Goal: Information Seeking & Learning: Learn about a topic

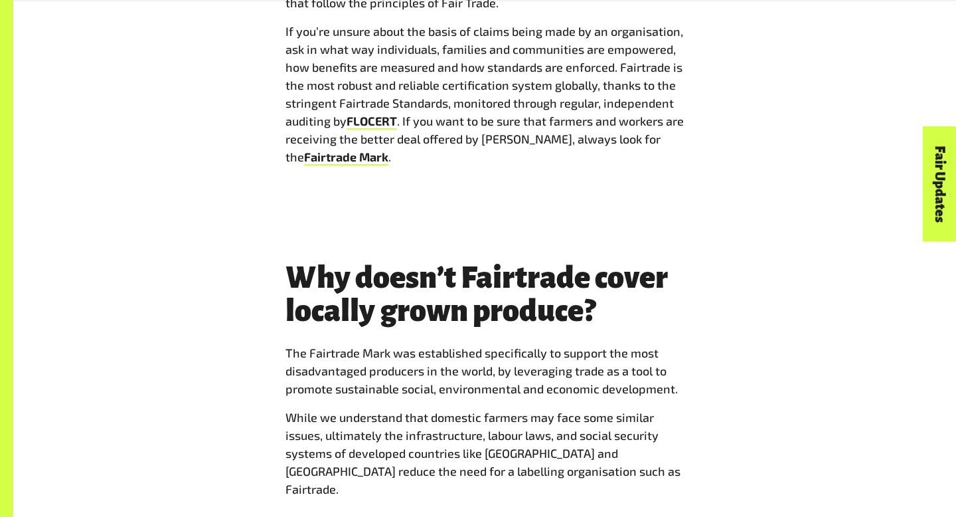
scroll to position [2591, 0]
drag, startPoint x: 621, startPoint y: 14, endPoint x: 618, endPoint y: 128, distance: 114.2
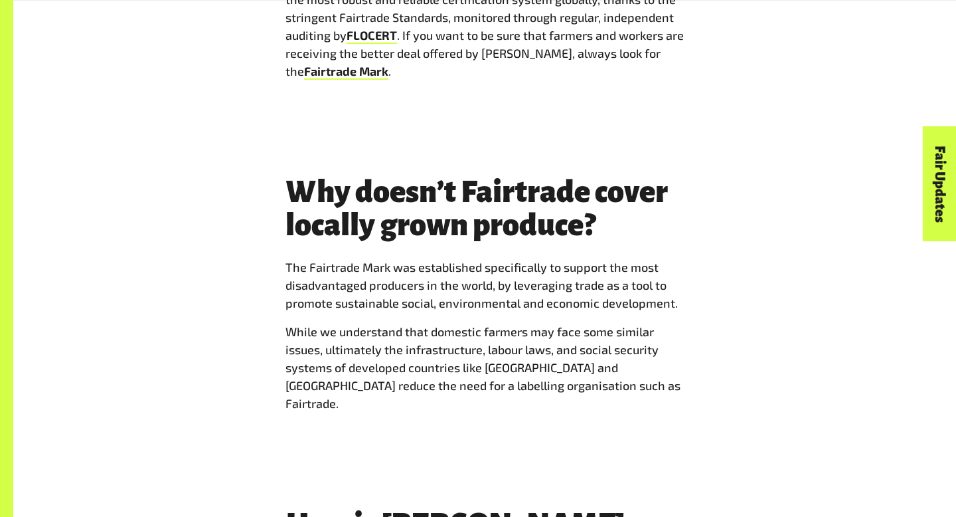
scroll to position [2674, 0]
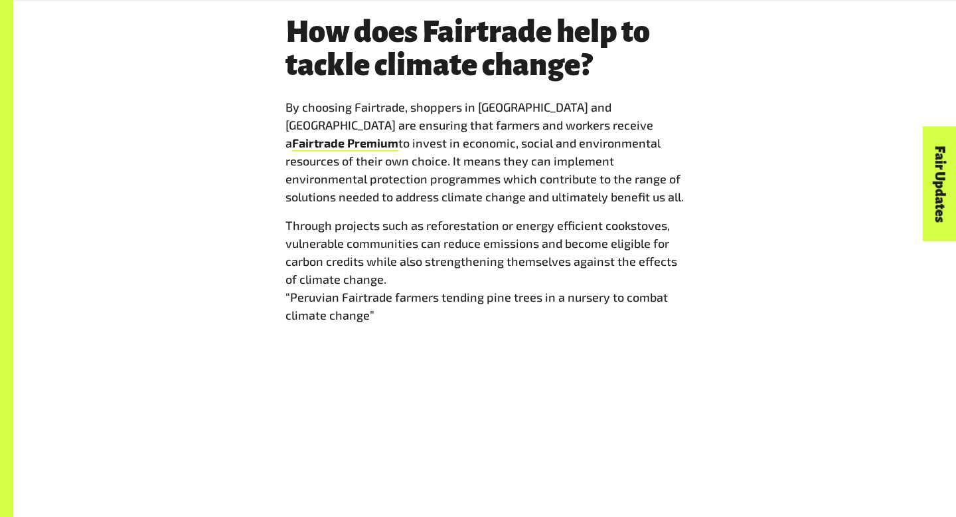
scroll to position [1594, 0]
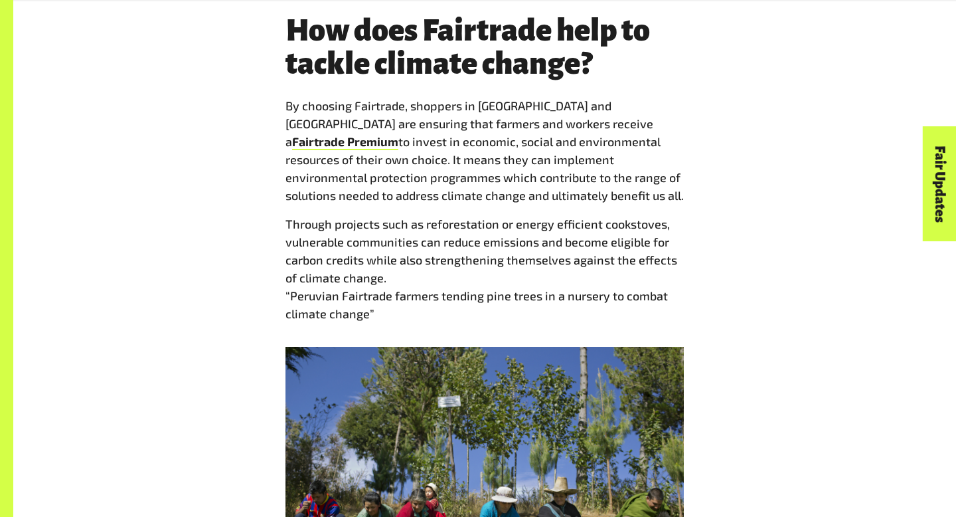
drag, startPoint x: 619, startPoint y: 217, endPoint x: 953, endPoint y: -70, distance: 439.7
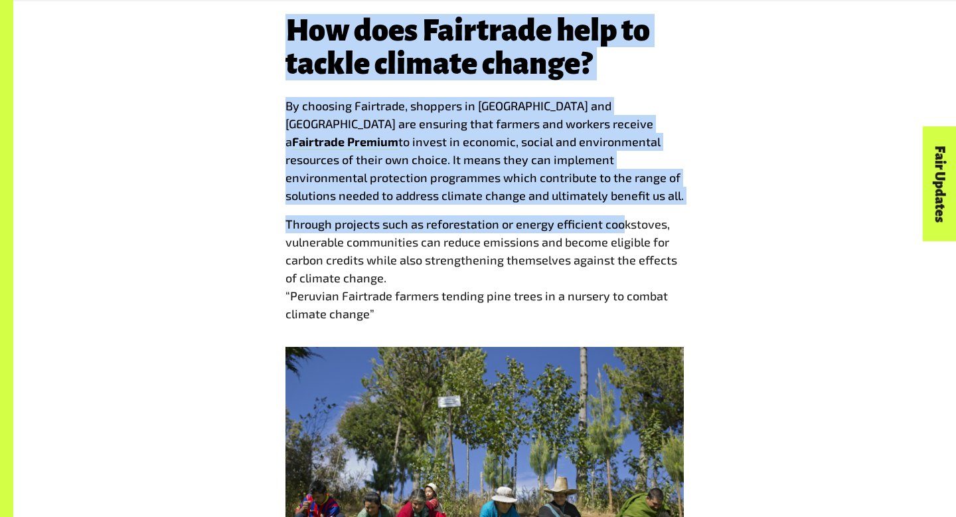
click at [359, 176] on p "By choosing Fairtrade, shoppers in [GEOGRAPHIC_DATA] and [GEOGRAPHIC_DATA] are …" at bounding box center [484, 151] width 398 height 108
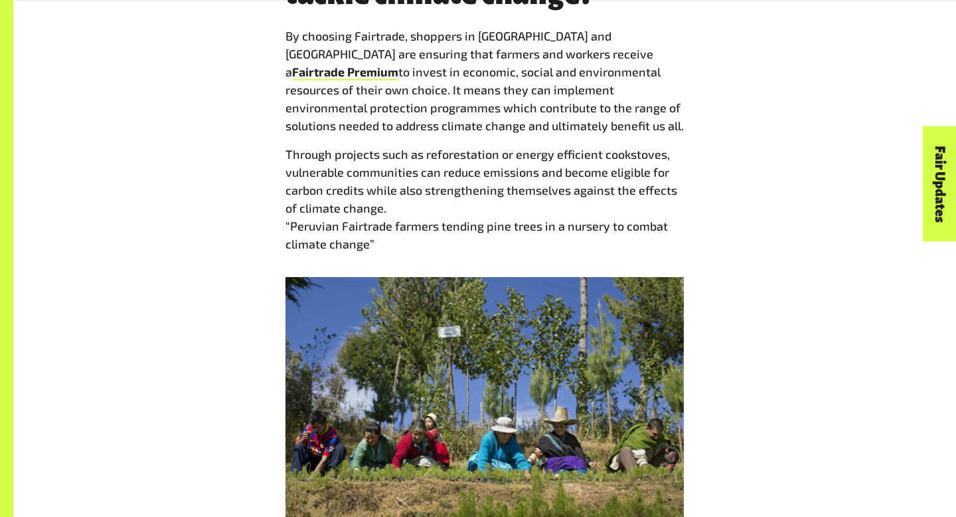
scroll to position [1670, 0]
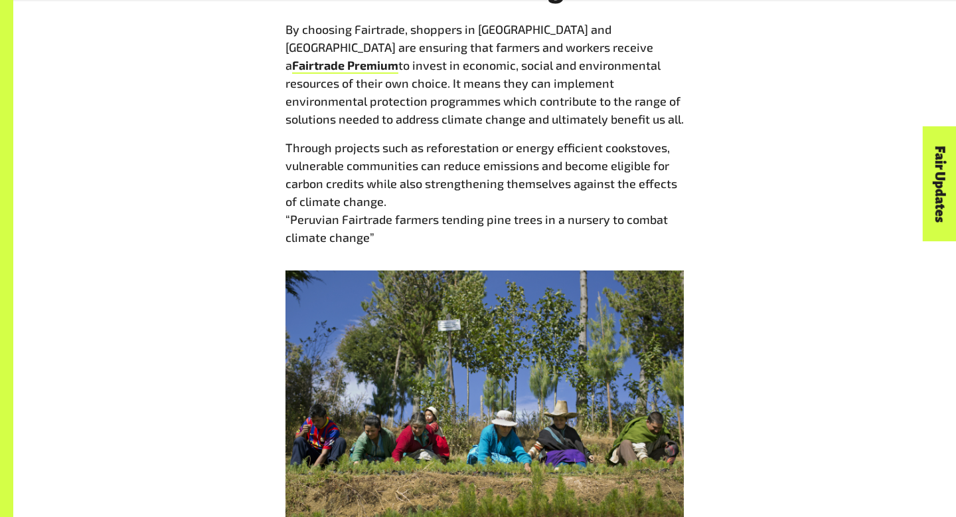
drag, startPoint x: 236, startPoint y: 267, endPoint x: 669, endPoint y: 27, distance: 494.8
click at [481, 171] on p "Through projects such as reforestation or energy efficient cookstoves, vulnerab…" at bounding box center [484, 193] width 398 height 108
click at [438, 147] on p "Through projects such as reforestation or energy efficient cookstoves, vulnerab…" at bounding box center [484, 193] width 398 height 108
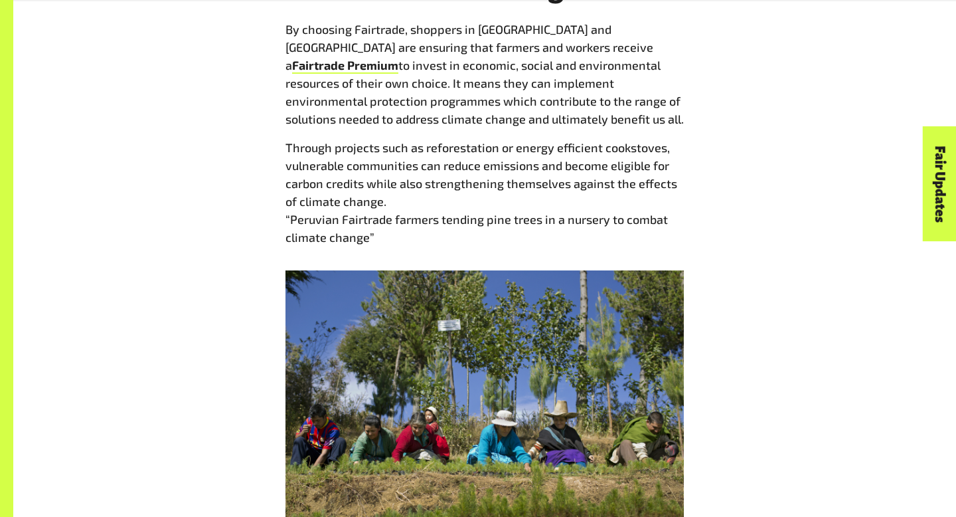
click at [457, 142] on p "Through projects such as reforestation or energy efficient cookstoves, vulnerab…" at bounding box center [484, 193] width 398 height 108
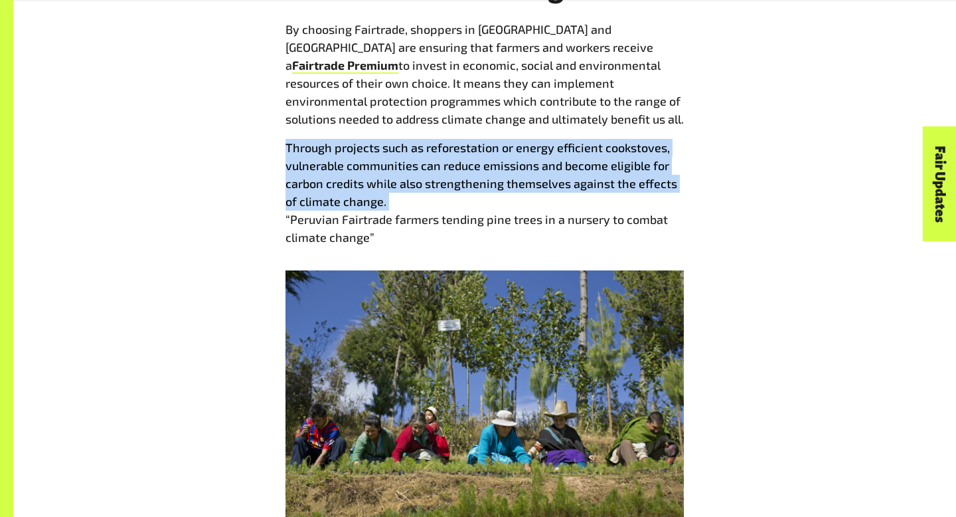
click at [457, 142] on p "Through projects such as reforestation or energy efficient cookstoves, vulnerab…" at bounding box center [484, 193] width 398 height 108
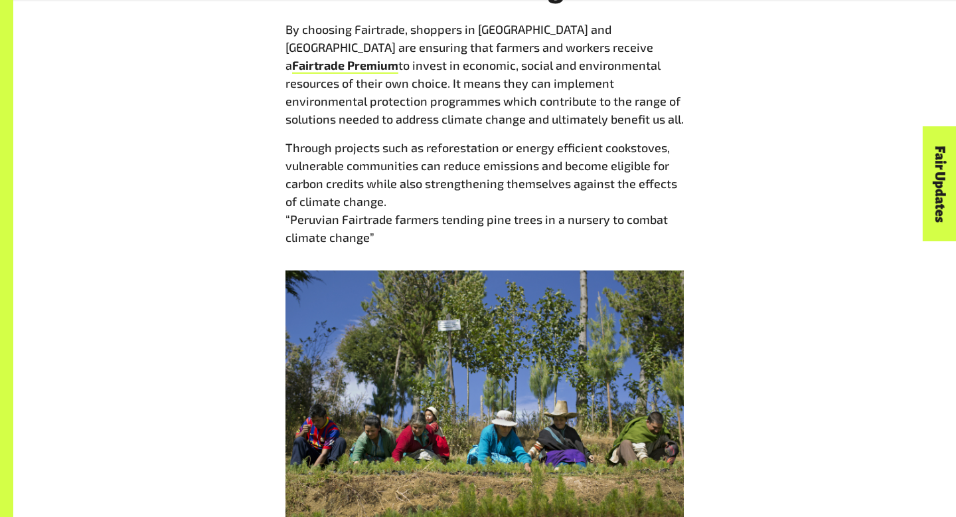
click at [461, 150] on p "Through projects such as reforestation or energy efficient cookstoves, vulnerab…" at bounding box center [484, 193] width 398 height 108
copy p "reforestation"
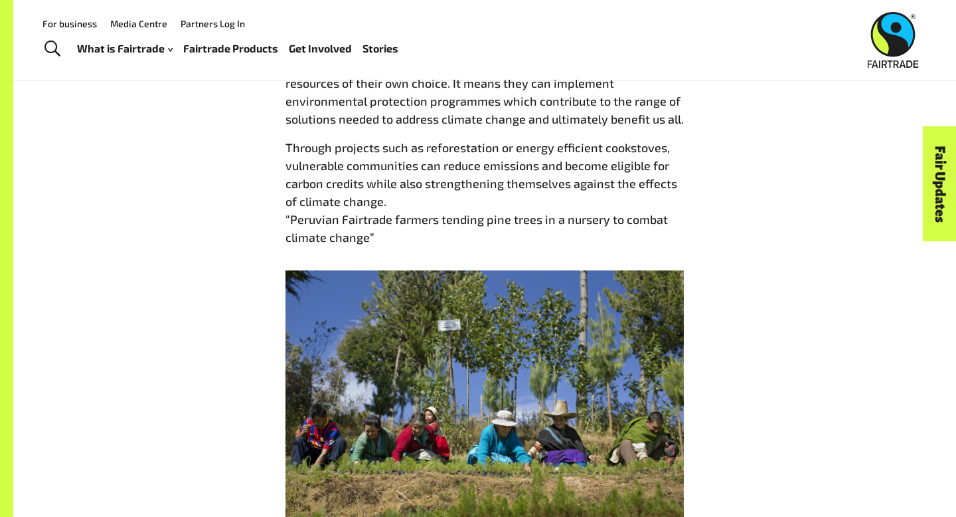
click at [314, 222] on p "Through projects such as reforestation or energy efficient cookstoves, vulnerab…" at bounding box center [484, 193] width 398 height 108
copy p "Peruvian"
click at [447, 205] on p "Through projects such as reforestation or energy efficient cookstoves, vulnerab…" at bounding box center [484, 193] width 398 height 108
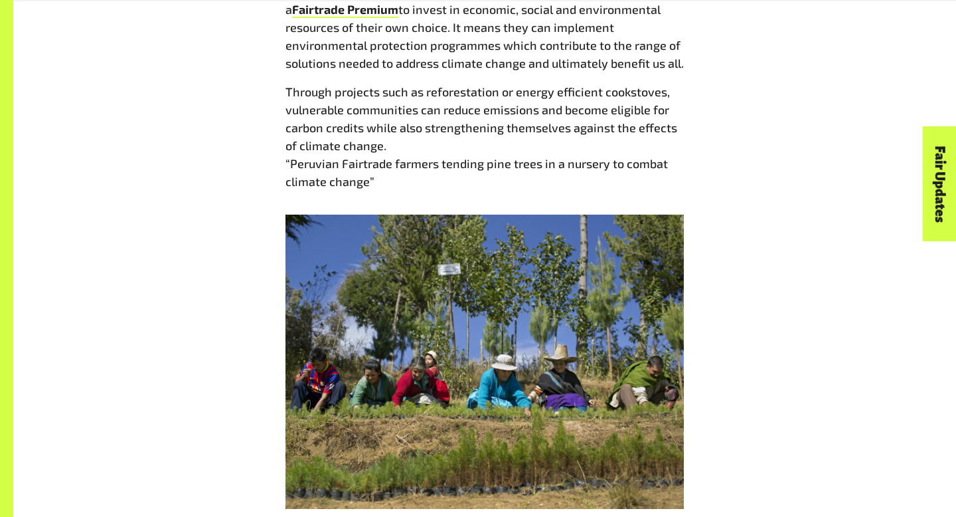
scroll to position [1728, 0]
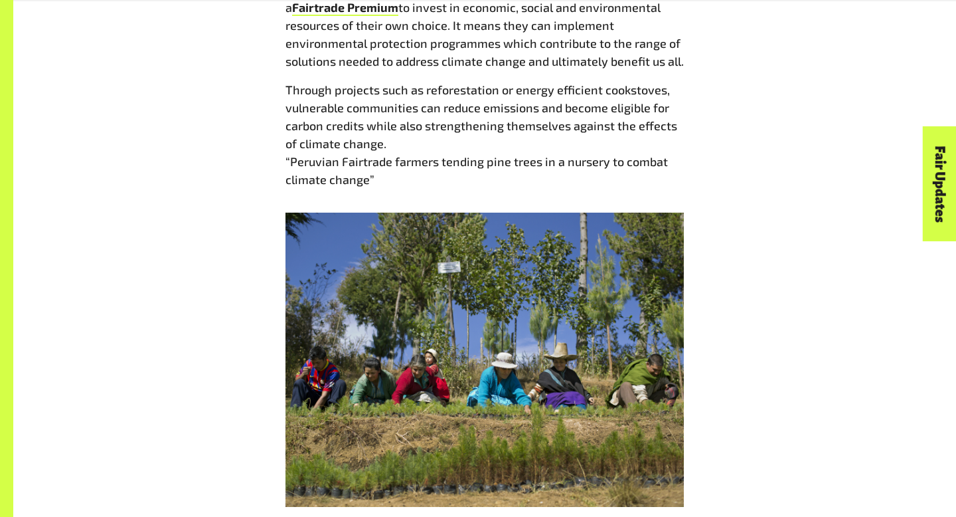
click at [466, 162] on p "Through projects such as reforestation or energy efficient cookstoves, vulnerab…" at bounding box center [484, 135] width 398 height 108
copy p "tending"
